Goal: Navigation & Orientation: Find specific page/section

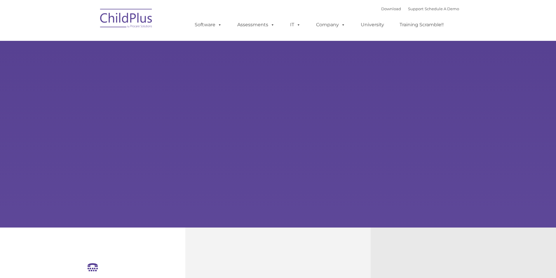
select select "MEDIUM"
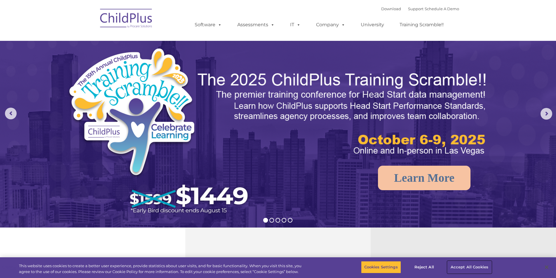
click at [466, 268] on button "Accept All Cookies" at bounding box center [470, 267] width 44 height 12
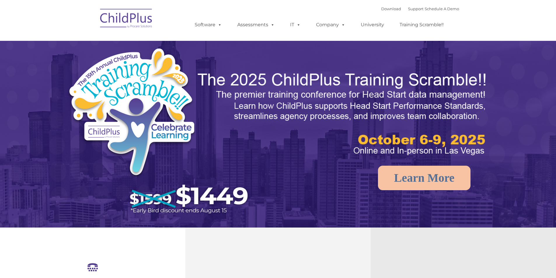
select select "MEDIUM"
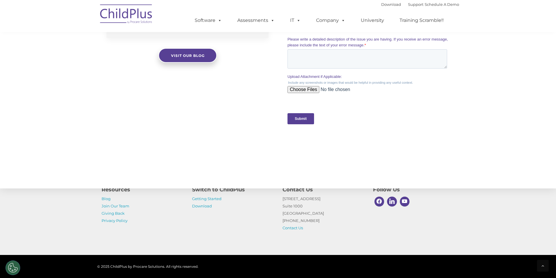
scroll to position [570, 0]
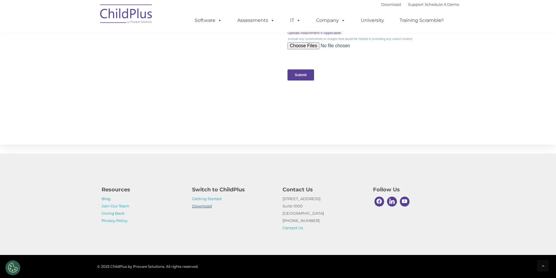
click at [200, 206] on link "Download" at bounding box center [202, 206] width 20 height 5
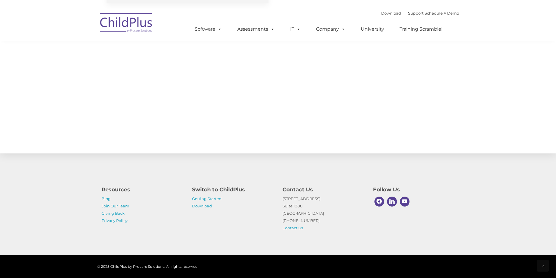
select select "MEDIUM"
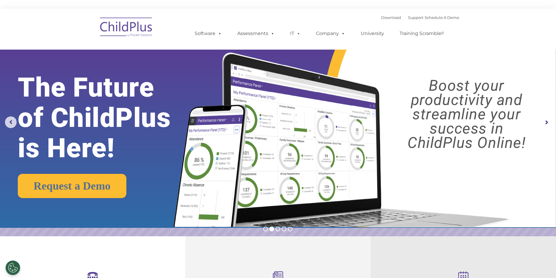
click at [544, 122] on rs-arrow at bounding box center [547, 123] width 12 height 12
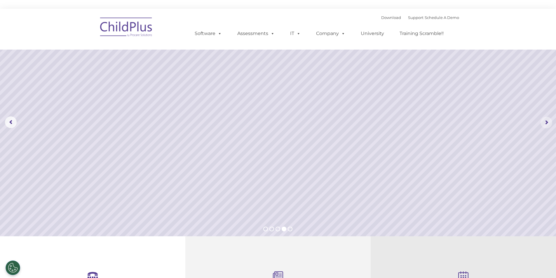
click at [544, 123] on rs-arrow at bounding box center [547, 123] width 12 height 12
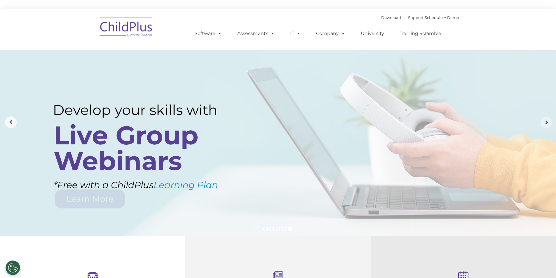
click at [544, 123] on rs-arrow at bounding box center [547, 123] width 12 height 12
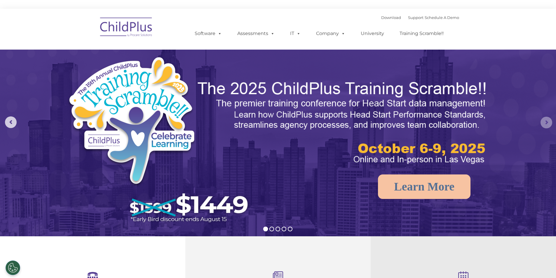
click at [544, 123] on rs-arrow at bounding box center [547, 123] width 12 height 12
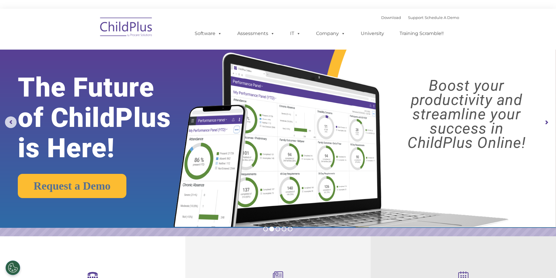
click at [544, 123] on rs-arrow at bounding box center [547, 123] width 12 height 12
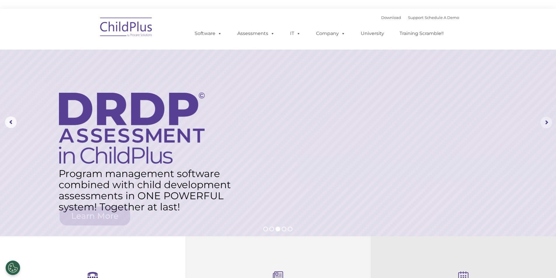
click at [544, 123] on rs-arrow at bounding box center [547, 123] width 12 height 12
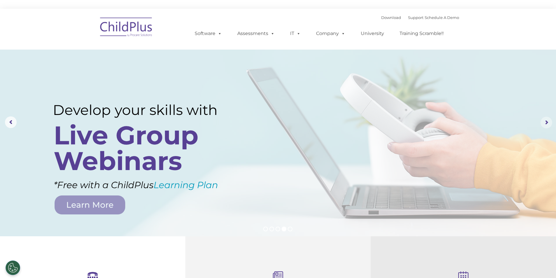
click at [544, 123] on rs-arrow at bounding box center [547, 123] width 12 height 12
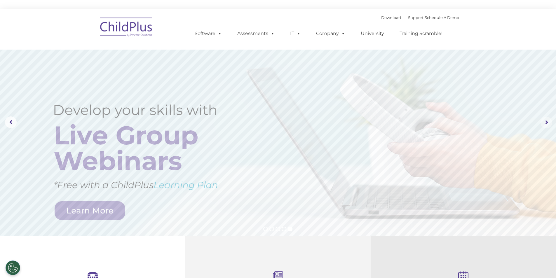
click at [544, 123] on rs-arrow at bounding box center [547, 123] width 12 height 12
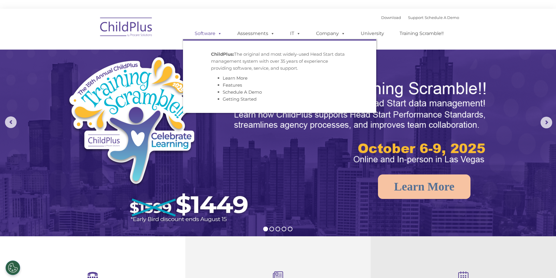
click at [210, 33] on link "Software" at bounding box center [208, 34] width 39 height 12
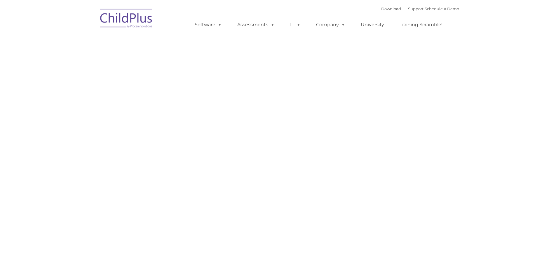
type input ""
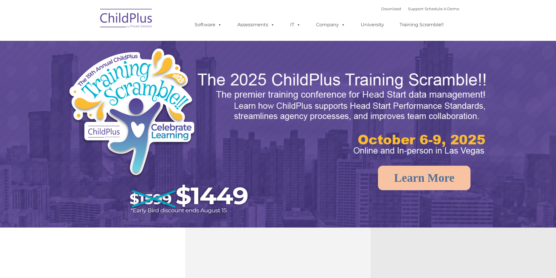
select select "MEDIUM"
